Goal: Information Seeking & Learning: Learn about a topic

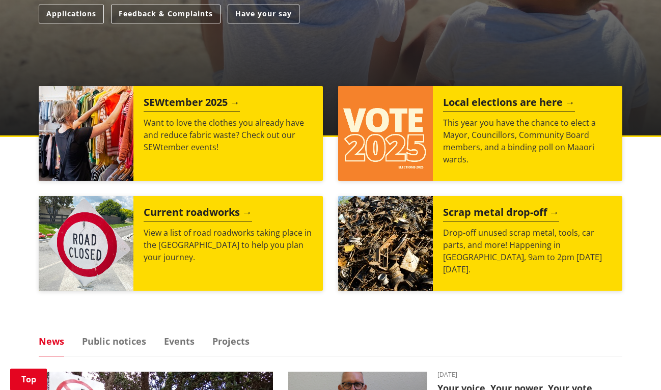
scroll to position [338, 0]
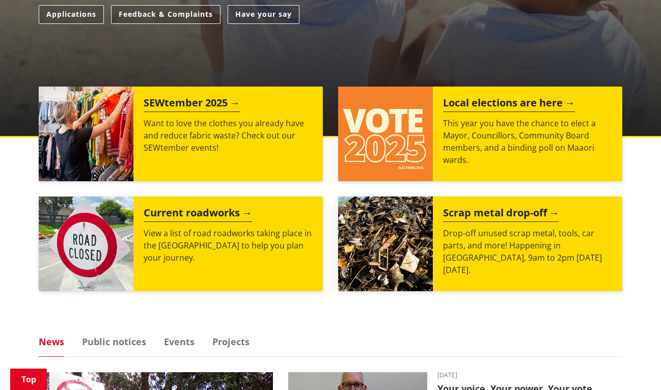
click at [521, 147] on p "This year you have the chance to elect a Mayor, Councillors, Community Board me…" at bounding box center [527, 141] width 169 height 49
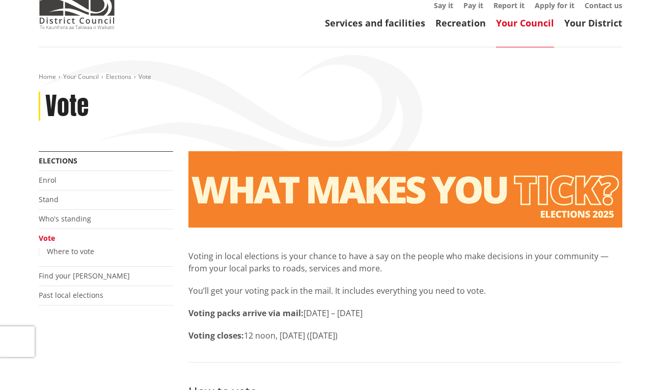
scroll to position [55, 0]
click at [80, 220] on link "Who's standing" at bounding box center [65, 219] width 52 height 10
click at [70, 219] on link "Who's standing" at bounding box center [65, 219] width 52 height 10
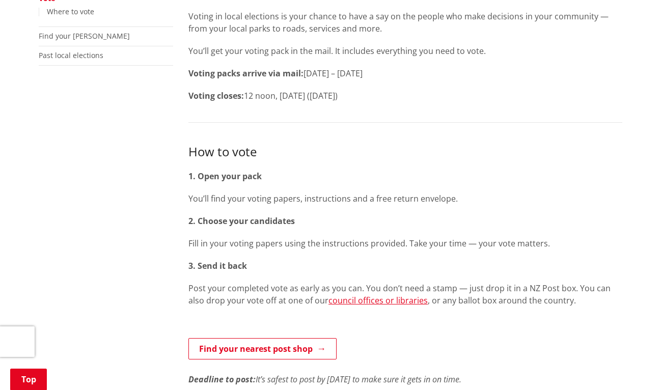
scroll to position [0, 0]
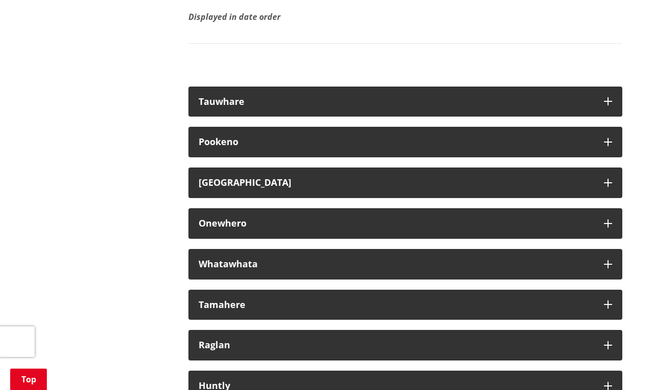
scroll to position [5712, 0]
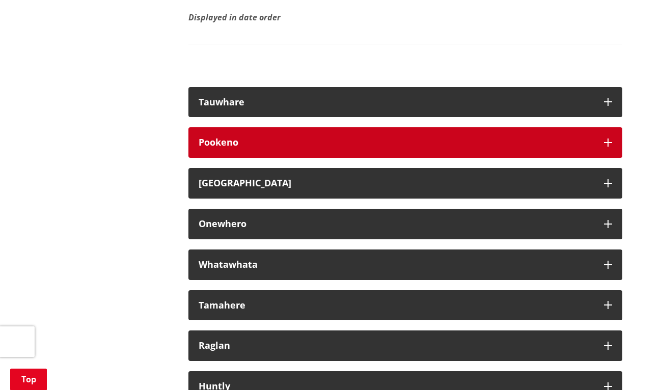
click at [343, 148] on div "Pookeno" at bounding box center [396, 143] width 395 height 10
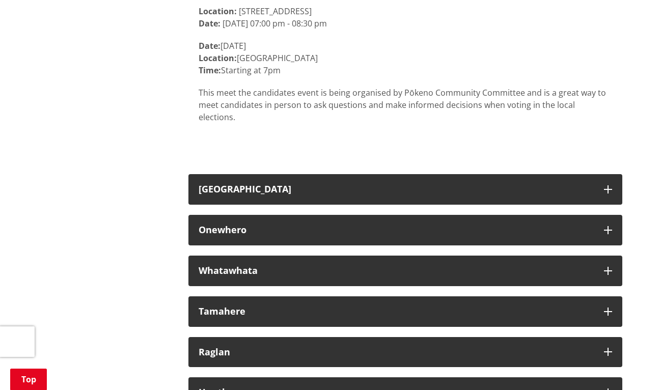
scroll to position [5913, 0]
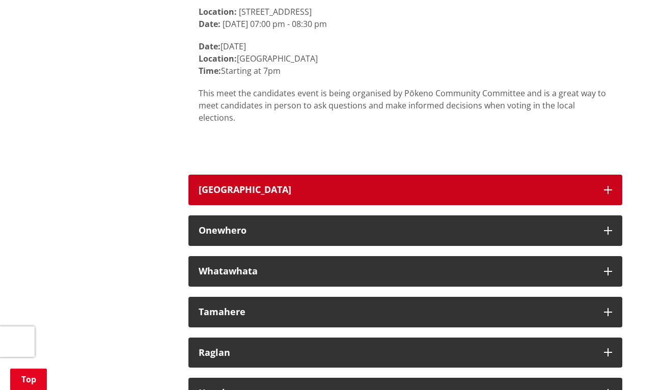
click at [457, 195] on div "[GEOGRAPHIC_DATA]" at bounding box center [396, 190] width 395 height 10
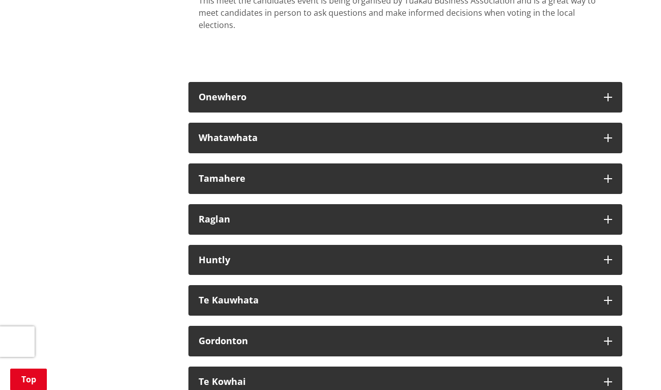
scroll to position [6240, 0]
